Goal: Transaction & Acquisition: Purchase product/service

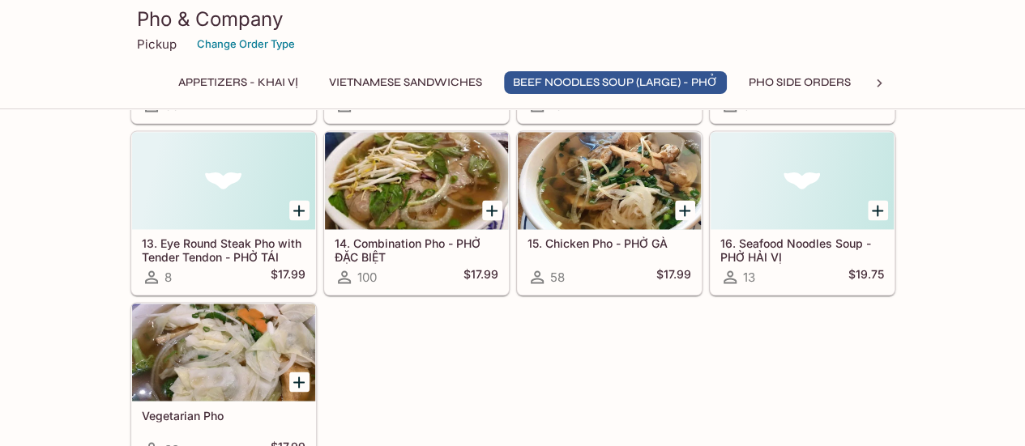
scroll to position [1215, 0]
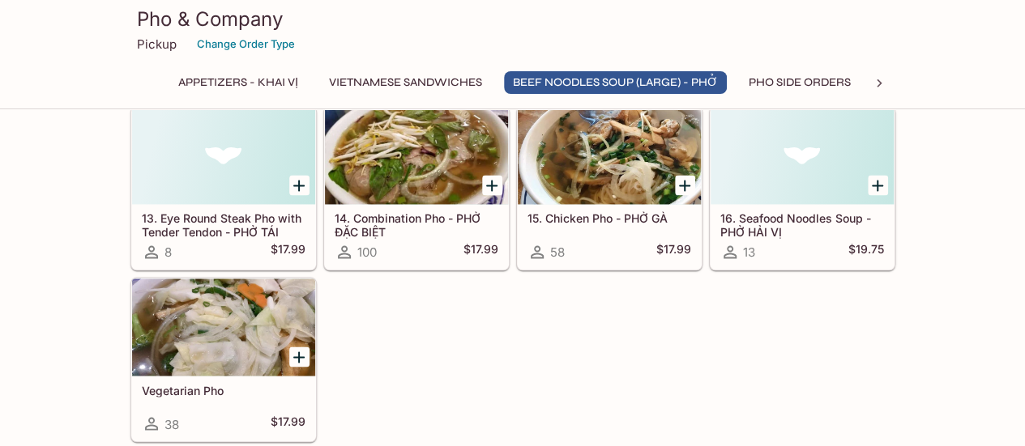
click at [689, 176] on icon "Add 15. Chicken Pho - PHỞ GÀ" at bounding box center [684, 185] width 19 height 19
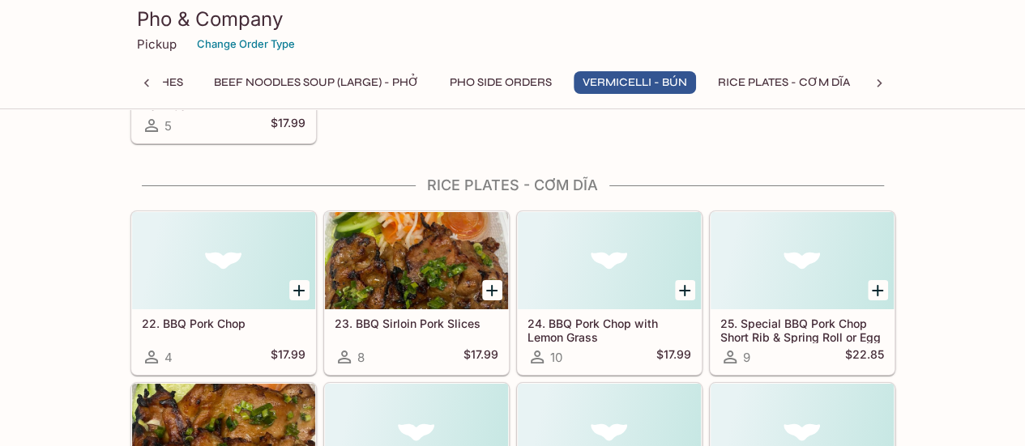
scroll to position [2835, 0]
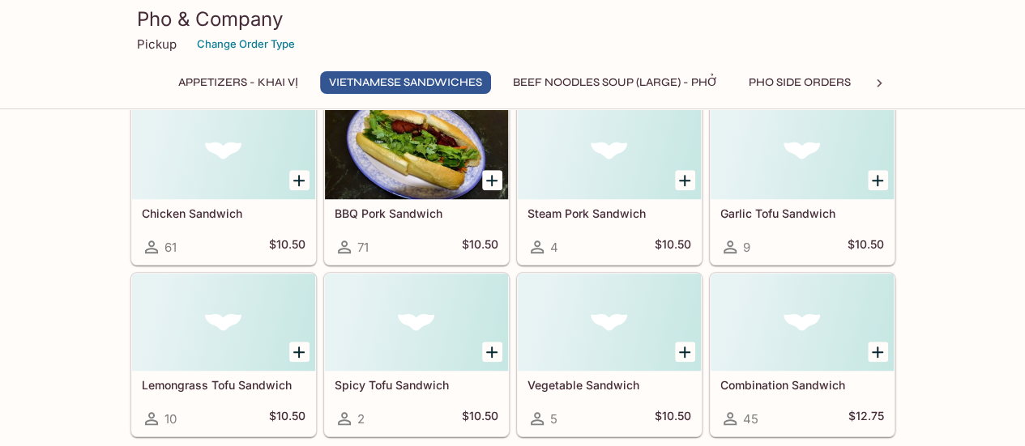
scroll to position [486, 0]
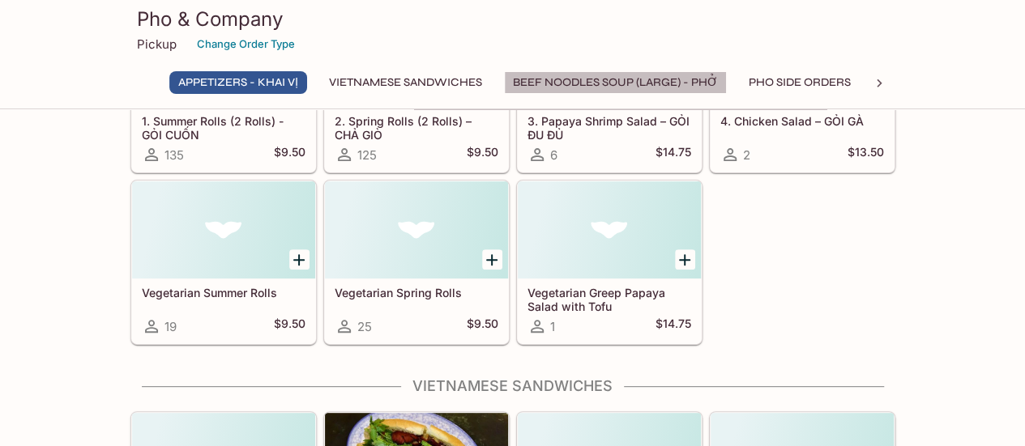
click at [666, 71] on button "BEEF NOODLES SOUP (LARGE) - PHỞ" at bounding box center [615, 82] width 223 height 23
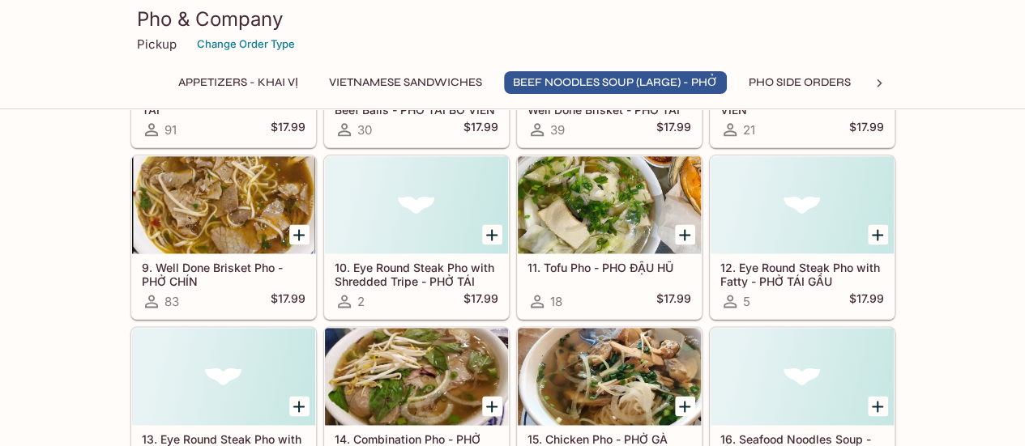
scroll to position [962, 0]
